Goal: Information Seeking & Learning: Learn about a topic

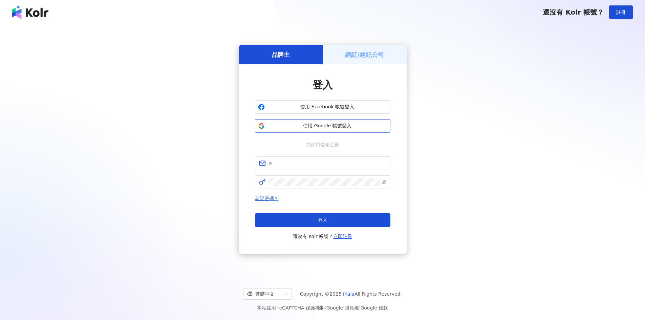
click at [297, 129] on span "使用 Google 帳號登入" at bounding box center [327, 125] width 120 height 7
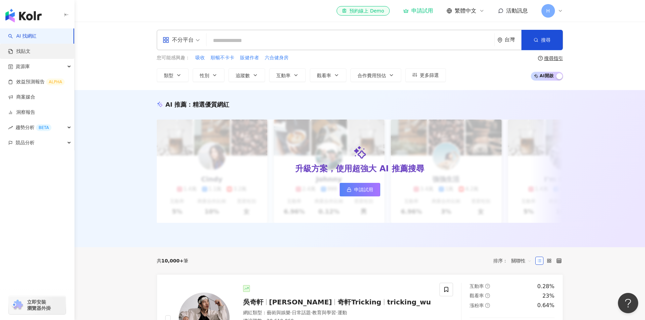
click at [30, 54] on link "找貼文" at bounding box center [19, 51] width 22 height 7
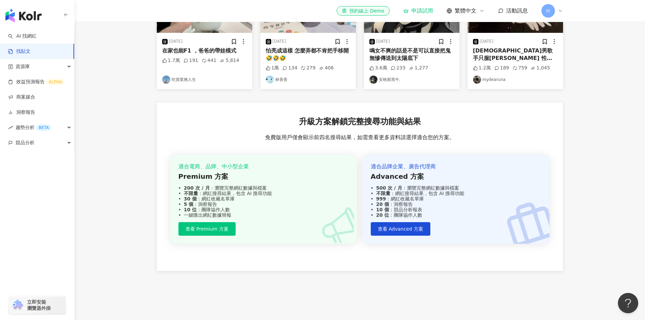
scroll to position [186, 0]
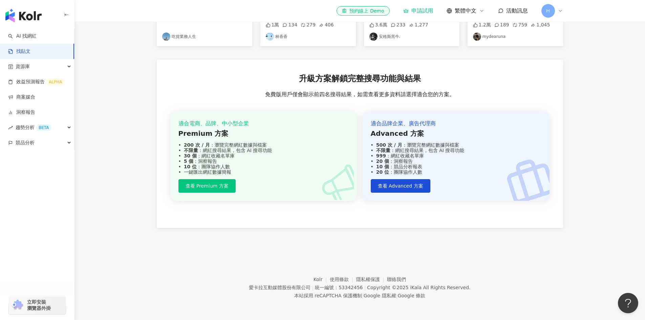
click at [607, 64] on main "不分平台 台灣 搜尋 您可能感興趣： 吸收 順暢不卡卡 販健作者 六合健身房 搜尋指引 內容形式 類型 追蹤數 發文時間 商業合作 官方帳號 排除 共 1,0…" at bounding box center [359, 40] width 570 height 409
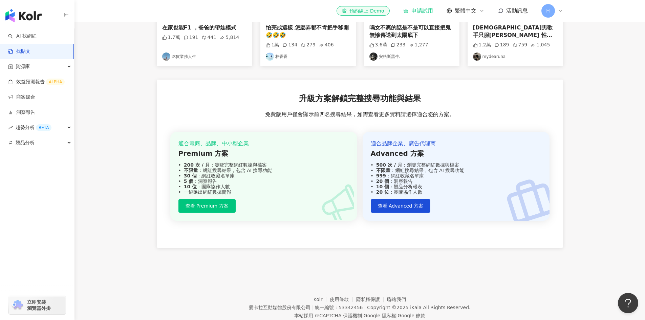
scroll to position [152, 0]
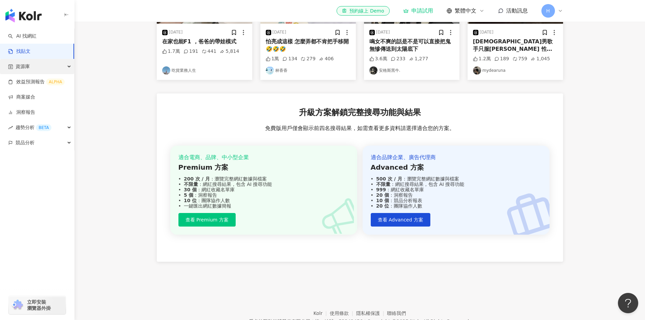
click at [69, 67] on icon "button" at bounding box center [69, 67] width 3 height 0
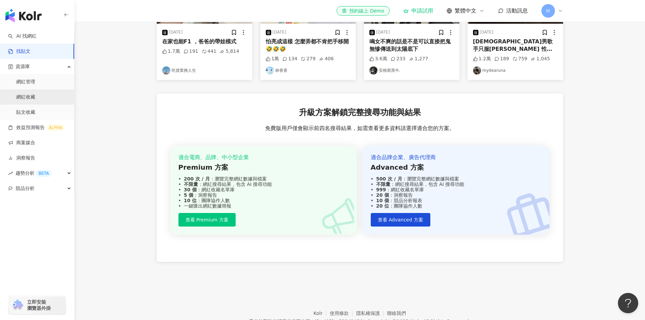
click at [35, 96] on link "網紅收藏" at bounding box center [25, 97] width 19 height 7
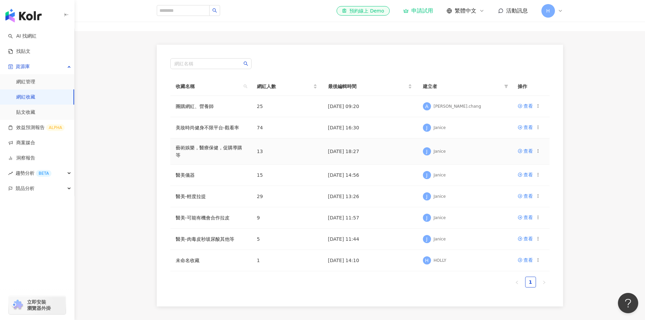
scroll to position [26, 0]
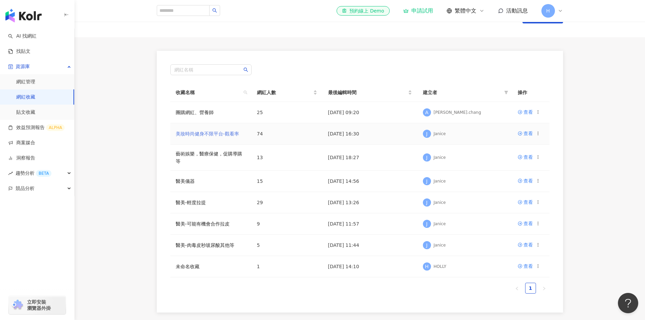
click at [209, 135] on link "美妝時尚健身不限平台-觀看率" at bounding box center [207, 133] width 63 height 5
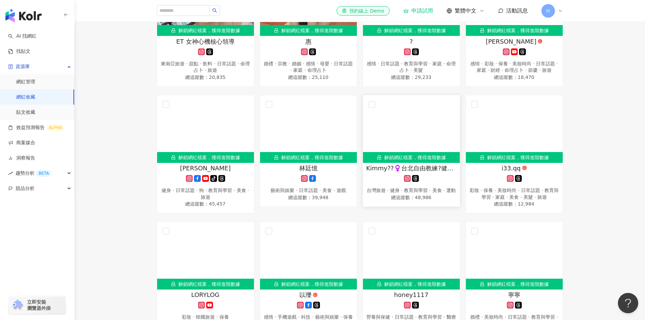
scroll to position [1083, 0]
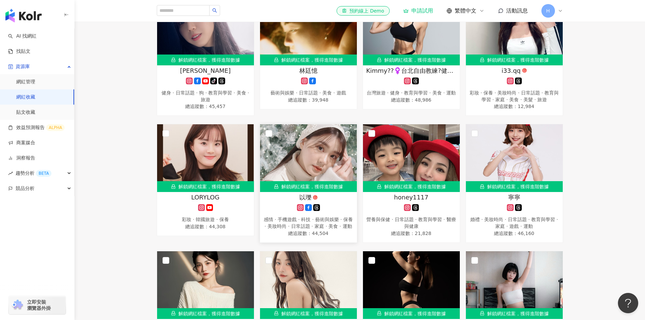
click at [312, 184] on img at bounding box center [308, 158] width 97 height 68
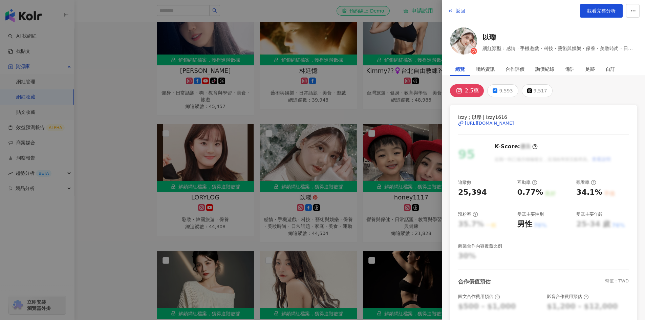
click at [509, 124] on div "[URL][DOMAIN_NAME]" at bounding box center [489, 123] width 49 height 6
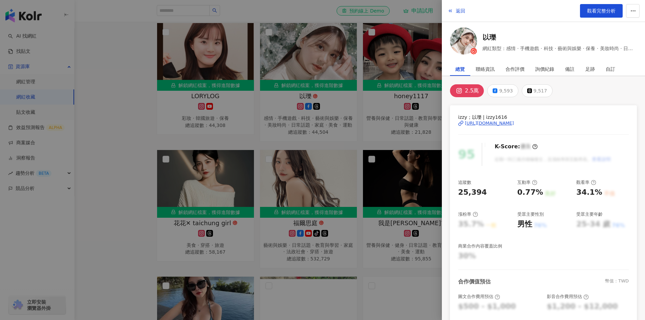
scroll to position [1184, 0]
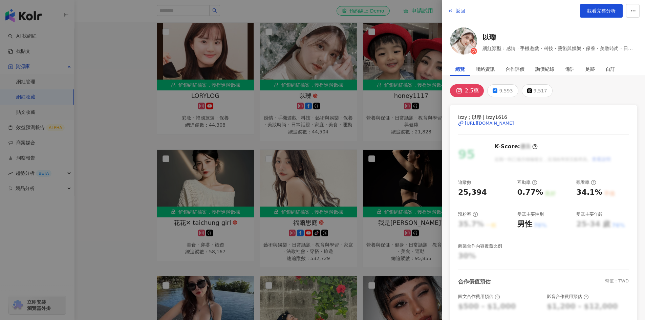
click at [380, 107] on div at bounding box center [322, 160] width 645 height 320
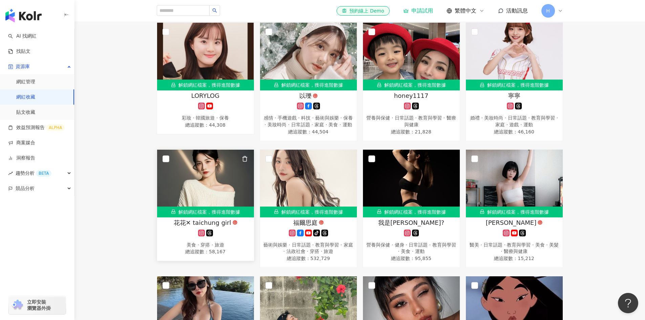
click at [221, 217] on div "解鎖網紅檔案，獲得進階數據" at bounding box center [205, 211] width 97 height 11
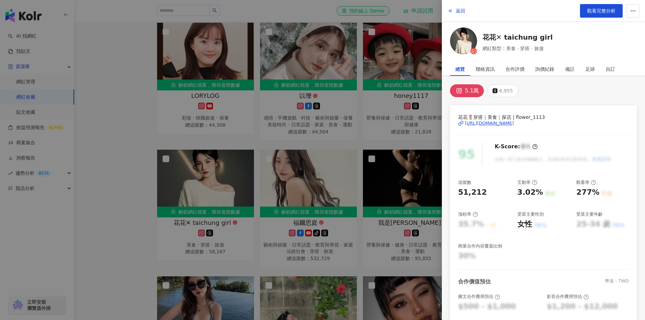
click at [482, 122] on div "[URL][DOMAIN_NAME]" at bounding box center [489, 123] width 49 height 6
